Goal: Task Accomplishment & Management: Use online tool/utility

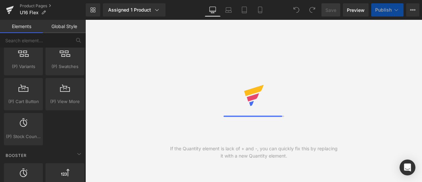
scroll to position [1022, 0]
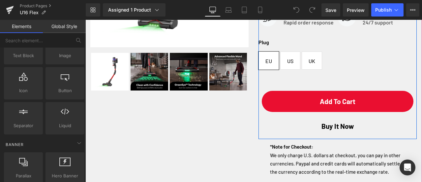
scroll to position [165, 0]
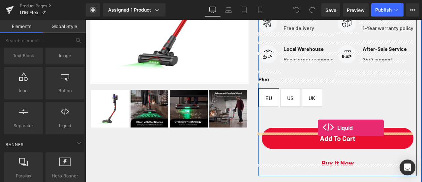
drag, startPoint x: 149, startPoint y: 134, endPoint x: 318, endPoint y: 128, distance: 168.6
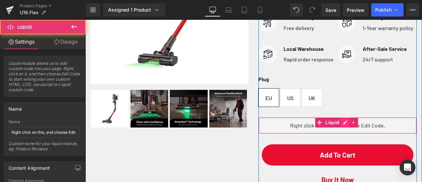
click at [342, 134] on div "Liquid" at bounding box center [338, 125] width 158 height 16
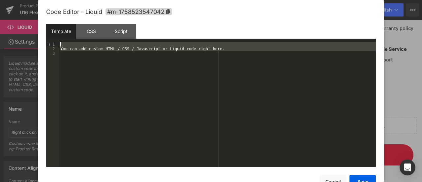
drag, startPoint x: 218, startPoint y: 53, endPoint x: 40, endPoint y: 36, distance: 178.9
click at [40, 36] on div "Code Editor - Liquid #m-1758523547042 Template CSS Script Data 1 2 3 You can ad…" at bounding box center [211, 91] width 346 height 182
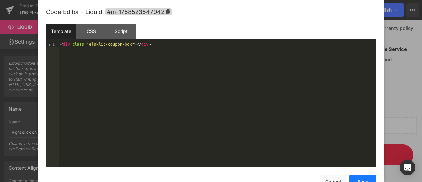
click at [367, 180] on button "Save" at bounding box center [363, 181] width 26 height 13
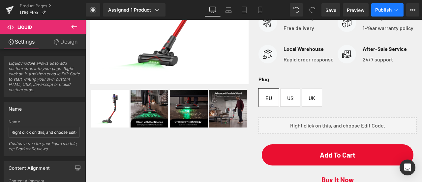
click at [386, 7] on span "Publish" at bounding box center [383, 9] width 16 height 5
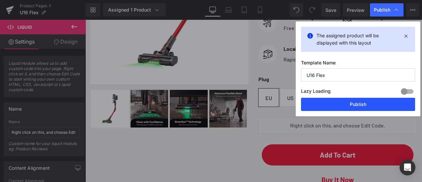
click at [372, 102] on button "Publish" at bounding box center [358, 104] width 114 height 13
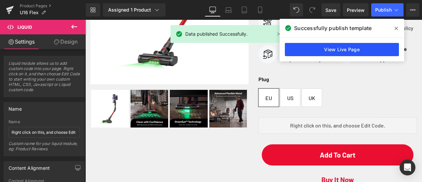
click at [301, 44] on link "View Live Page" at bounding box center [342, 49] width 114 height 13
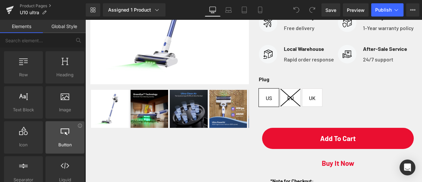
scroll to position [33, 0]
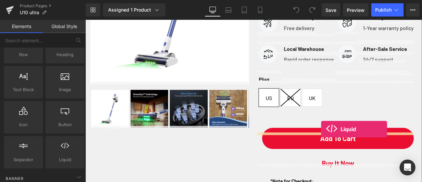
drag, startPoint x: 167, startPoint y: 166, endPoint x: 321, endPoint y: 129, distance: 158.6
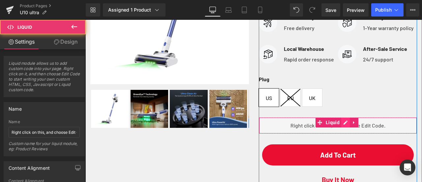
click at [341, 134] on div "Liquid" at bounding box center [338, 125] width 159 height 16
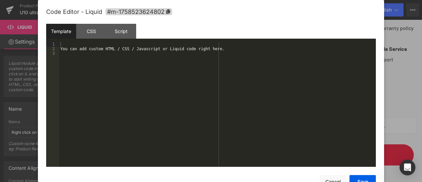
click at [163, 84] on div "You can add custom HTML / CSS / Javascript or Liquid code right here." at bounding box center [217, 109] width 317 height 134
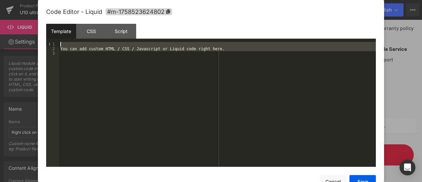
drag, startPoint x: 141, startPoint y: 69, endPoint x: 31, endPoint y: 38, distance: 114.3
click at [31, 38] on body "Liquid You are previewing how the will restyle your page. You can not edit Elem…" at bounding box center [211, 91] width 422 height 182
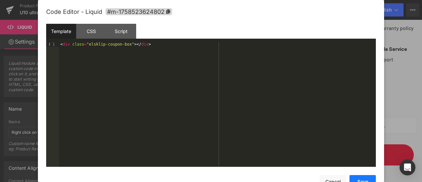
click at [365, 175] on button "Save" at bounding box center [363, 181] width 26 height 13
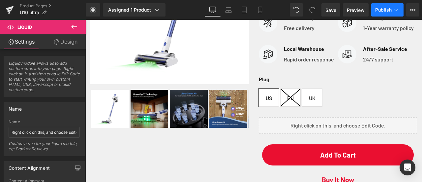
click at [382, 10] on span "Publish" at bounding box center [383, 9] width 16 height 5
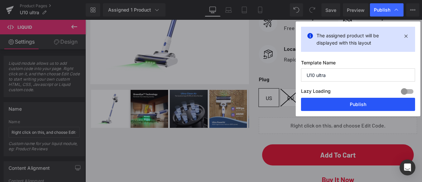
drag, startPoint x: 365, startPoint y: 103, endPoint x: 277, endPoint y: 82, distance: 90.3
click at [365, 103] on button "Publish" at bounding box center [358, 104] width 114 height 13
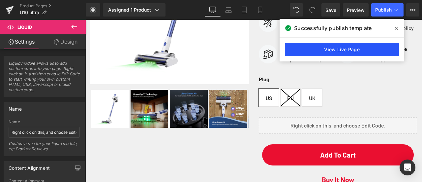
click at [355, 44] on link "View Live Page" at bounding box center [342, 49] width 114 height 13
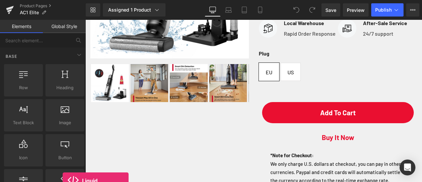
scroll to position [218, 0]
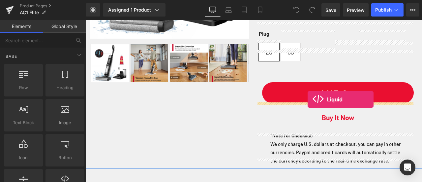
drag, startPoint x: 148, startPoint y: 200, endPoint x: 308, endPoint y: 99, distance: 188.8
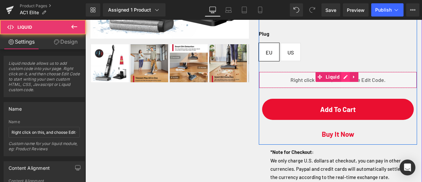
click at [345, 88] on div "Liquid" at bounding box center [338, 80] width 159 height 16
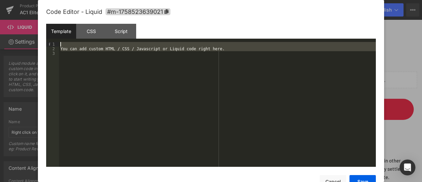
drag, startPoint x: 168, startPoint y: 82, endPoint x: 31, endPoint y: 38, distance: 144.3
click at [31, 38] on body "Liquid You are previewing how the will restyle your page. You can not edit Elem…" at bounding box center [211, 91] width 422 height 182
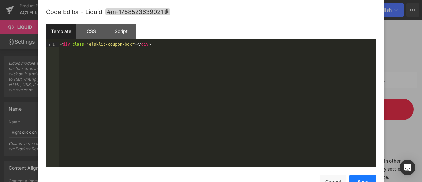
click at [365, 177] on button "Save" at bounding box center [363, 181] width 26 height 13
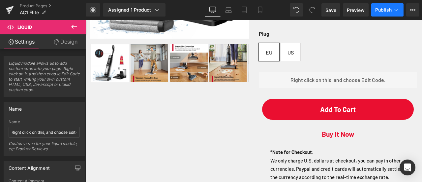
click at [382, 10] on span "Publish" at bounding box center [383, 9] width 16 height 5
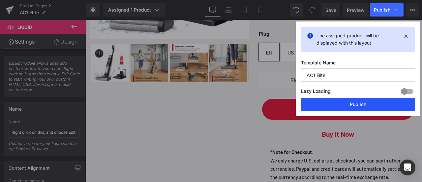
drag, startPoint x: 355, startPoint y: 106, endPoint x: 262, endPoint y: 81, distance: 95.9
click at [355, 106] on button "Publish" at bounding box center [358, 104] width 114 height 13
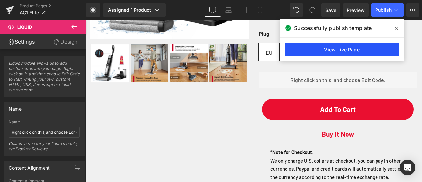
click at [329, 46] on link "View Live Page" at bounding box center [342, 49] width 114 height 13
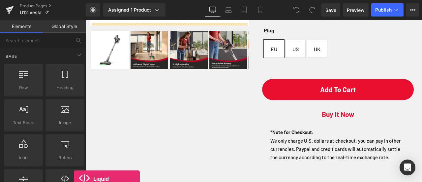
scroll to position [270, 0]
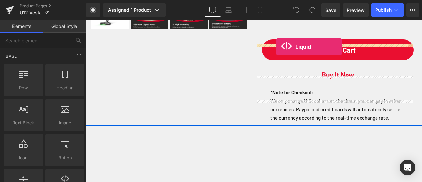
drag, startPoint x: 159, startPoint y: 199, endPoint x: 276, endPoint y: 46, distance: 191.7
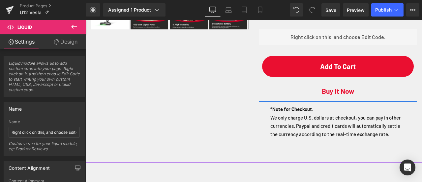
click at [340, 45] on div "Liquid" at bounding box center [338, 37] width 159 height 16
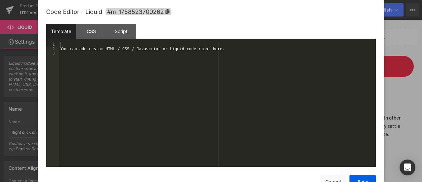
click at [126, 80] on div "You can add custom HTML / CSS / Javascript or Liquid code right here." at bounding box center [217, 109] width 317 height 134
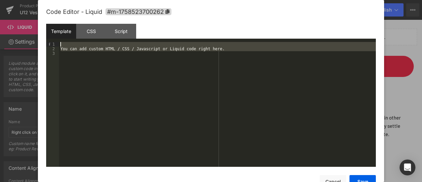
drag, startPoint x: 92, startPoint y: 67, endPoint x: 44, endPoint y: 40, distance: 54.3
click at [44, 40] on div "Code Editor - Liquid #m-1758523700262 Template CSS Script Data 1 2 3 You can ad…" at bounding box center [211, 91] width 346 height 182
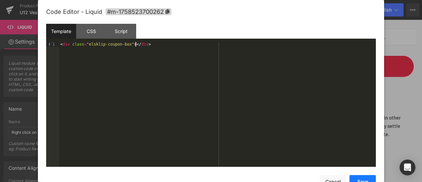
click at [357, 176] on button "Save" at bounding box center [363, 181] width 26 height 13
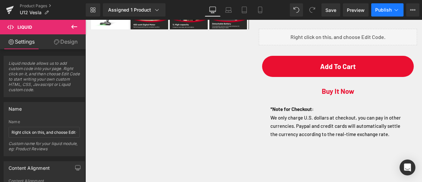
click at [385, 8] on span "Publish" at bounding box center [383, 9] width 16 height 5
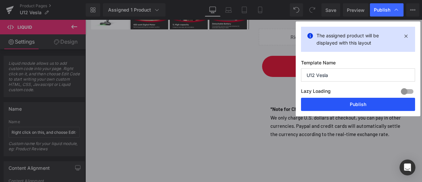
click at [361, 103] on button "Publish" at bounding box center [358, 104] width 114 height 13
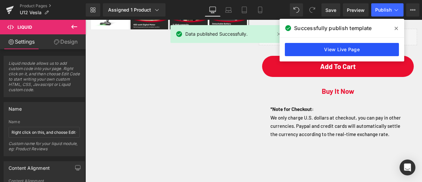
click at [319, 49] on link "View Live Page" at bounding box center [342, 49] width 114 height 13
